Goal: Task Accomplishment & Management: Manage account settings

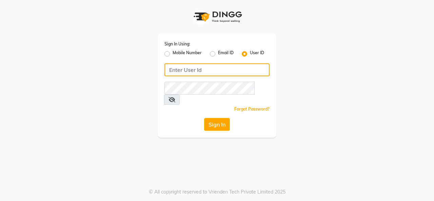
type input "timsalon@123"
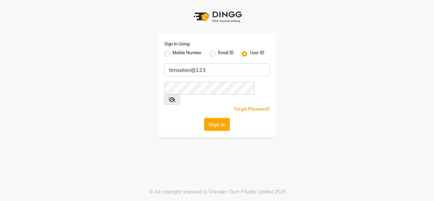
click at [219, 118] on button "Sign In" at bounding box center [217, 124] width 26 height 13
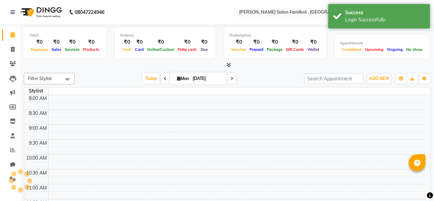
select select "en"
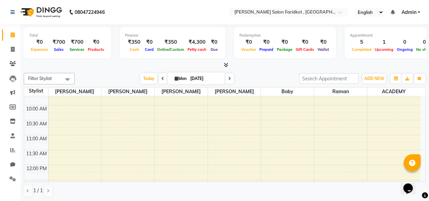
scroll to position [52, 0]
